Goal: Task Accomplishment & Management: Use online tool/utility

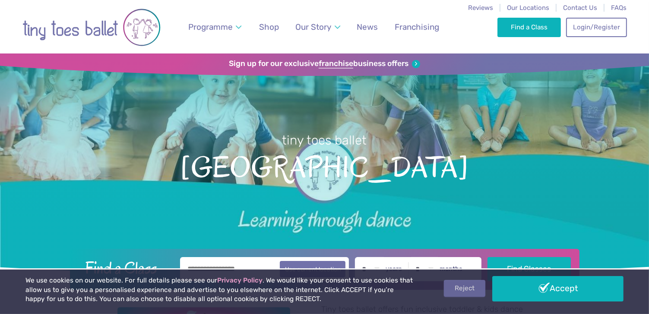
click at [461, 287] on link "Reject" at bounding box center [464, 288] width 41 height 16
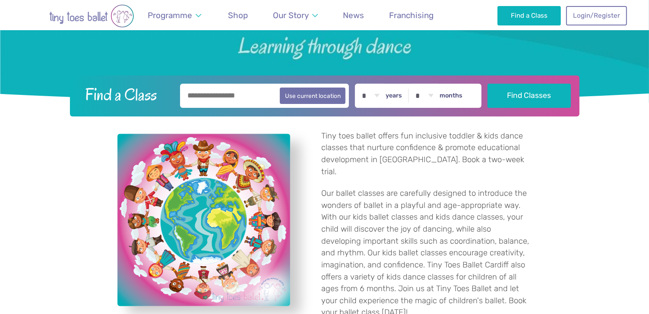
scroll to position [166, 0]
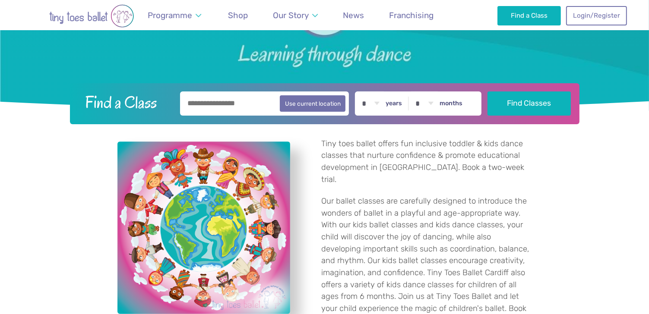
click at [229, 105] on input "text" at bounding box center [264, 103] width 169 height 24
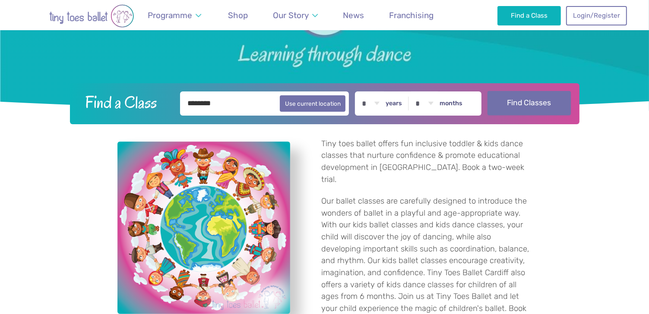
type input "********"
click at [525, 103] on button "Find Classes" at bounding box center [528, 103] width 83 height 24
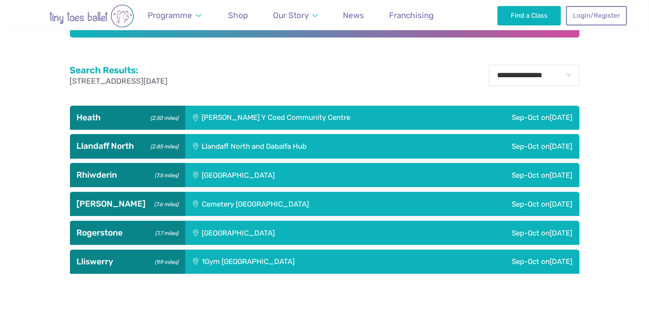
scroll to position [285, 0]
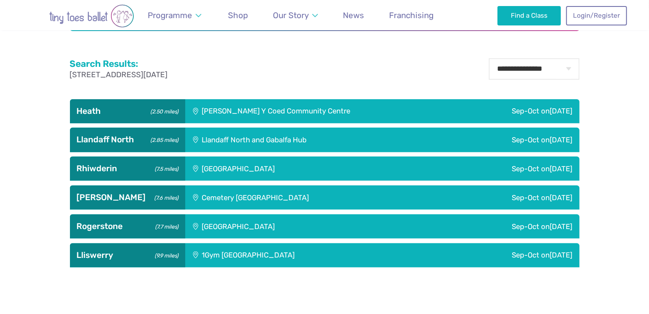
click at [533, 108] on div "Sep-Oct on Tuesday" at bounding box center [519, 111] width 119 height 24
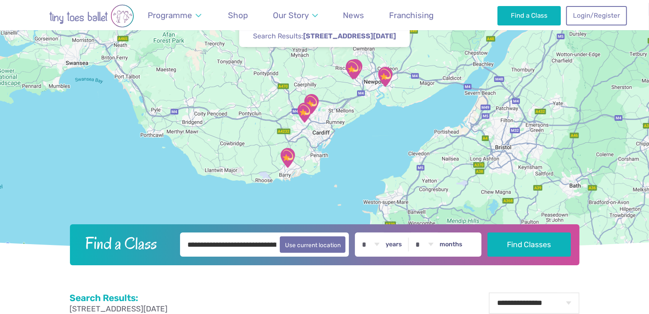
scroll to position [47, 0]
